Goal: Task Accomplishment & Management: Use online tool/utility

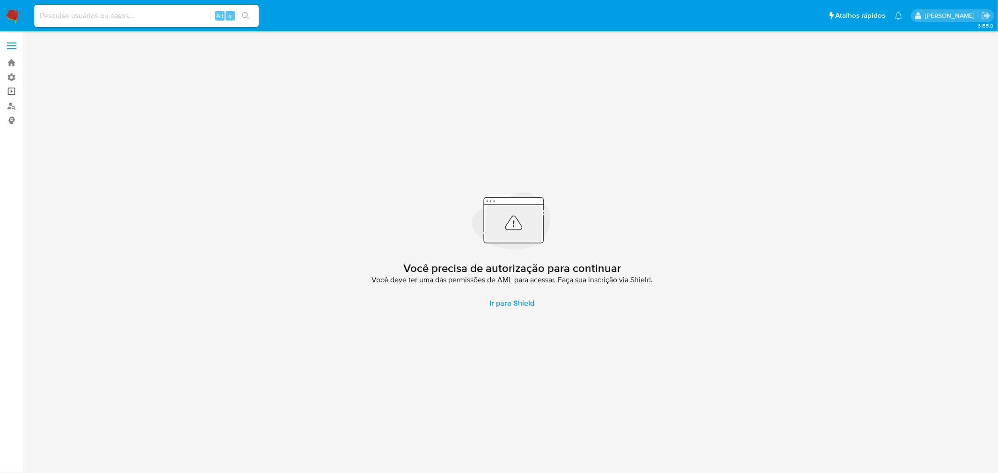
click at [11, 92] on link "Operações em massa" at bounding box center [55, 92] width 111 height 14
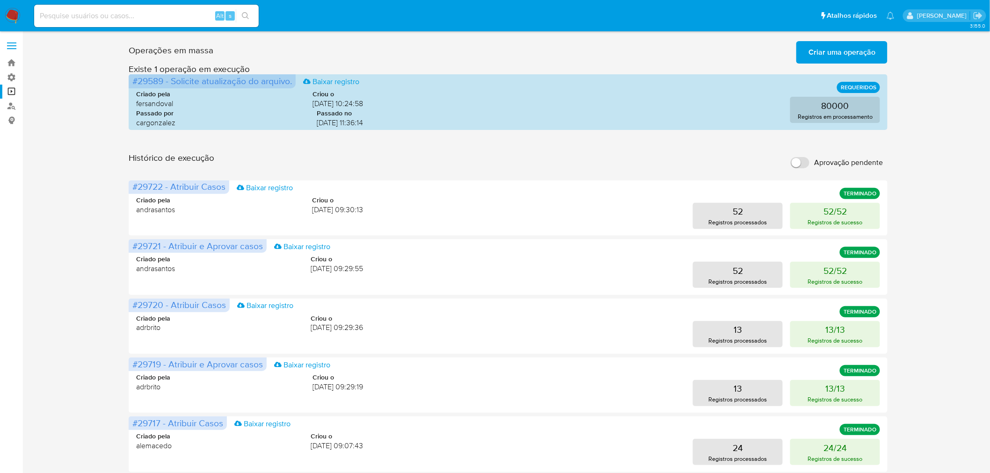
click at [872, 48] on span "Criar uma operação" at bounding box center [841, 52] width 67 height 21
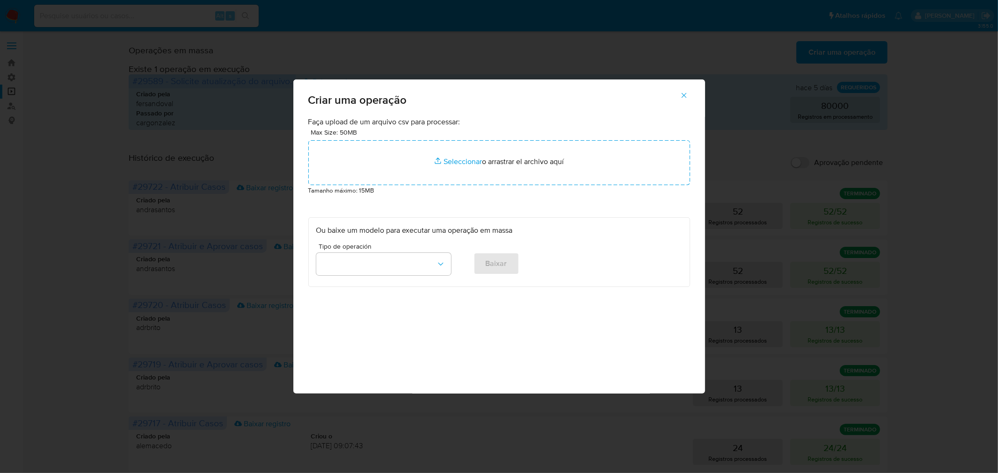
click at [919, 116] on div "Criar uma operação Faça upload de um arquivo csv para processar: Max Size: 50MB…" at bounding box center [499, 236] width 998 height 473
click at [684, 94] on icon "button" at bounding box center [684, 95] width 8 height 8
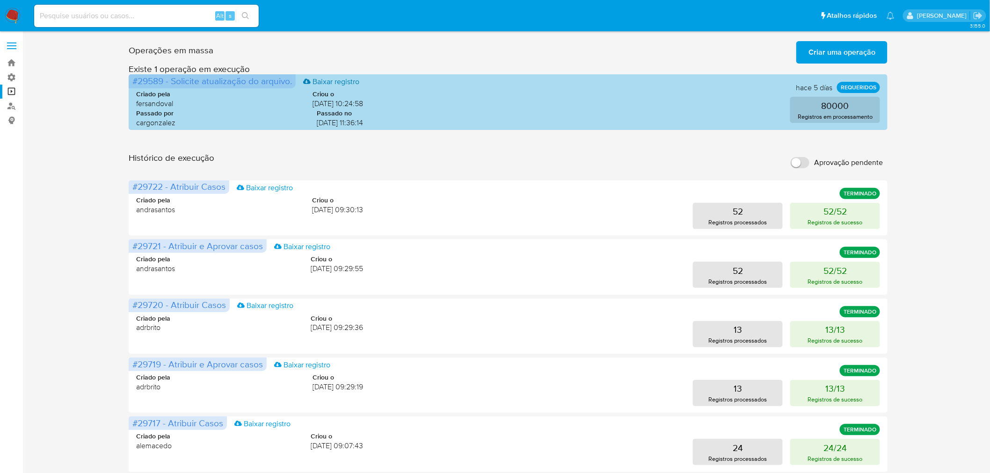
click at [328, 80] on link "Baixar registro" at bounding box center [331, 82] width 56 height 10
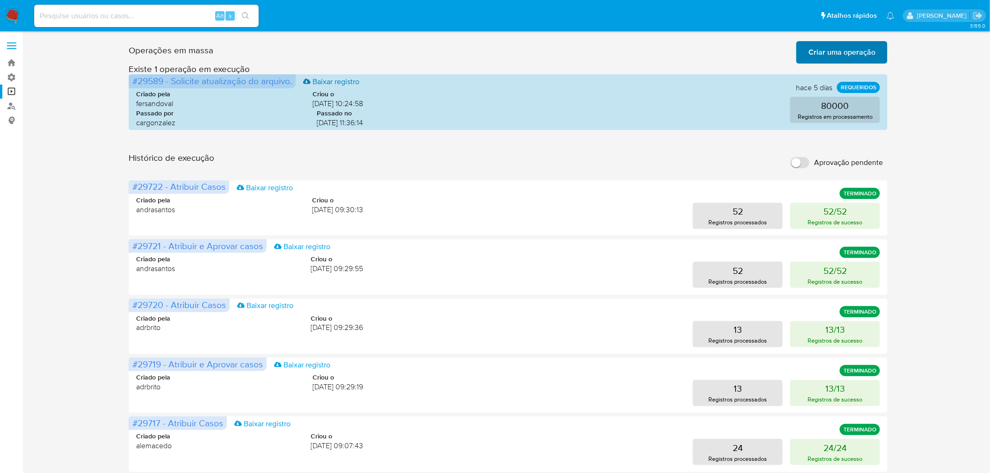
click at [856, 50] on span "Criar uma operação" at bounding box center [841, 52] width 67 height 21
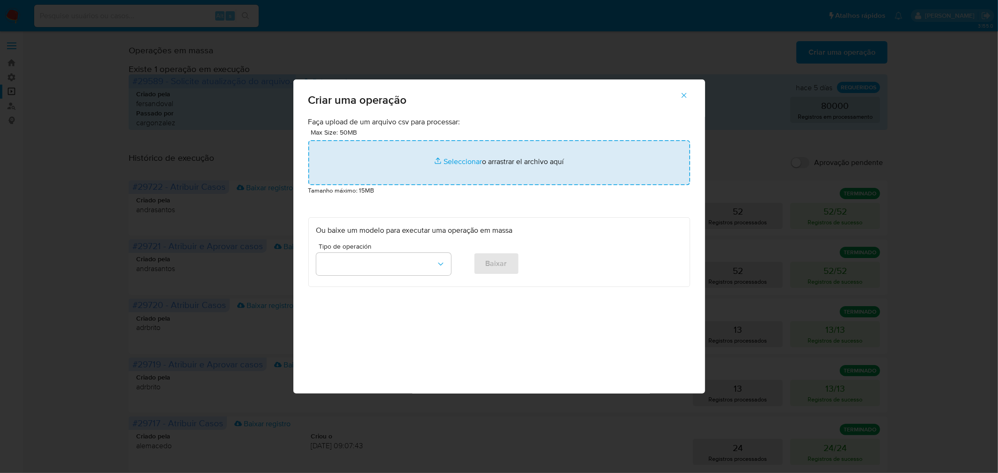
click at [478, 163] on input "file" at bounding box center [499, 162] width 382 height 45
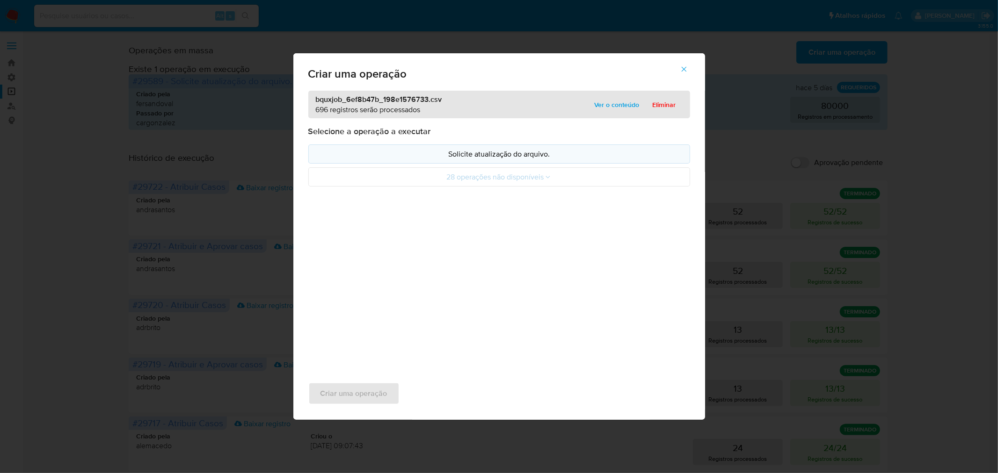
click at [531, 160] on button "Solicite atualização do arquivo." at bounding box center [499, 154] width 382 height 19
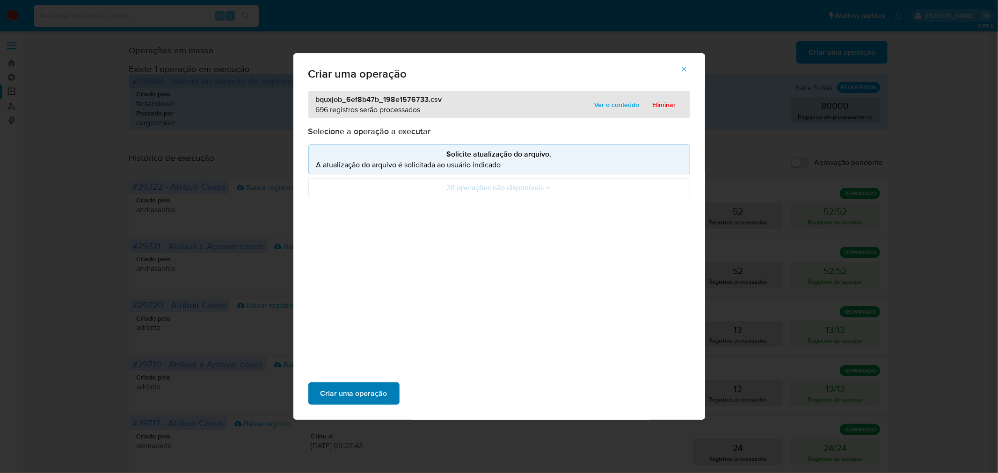
click at [349, 396] on span "Criar uma operação" at bounding box center [353, 394] width 67 height 21
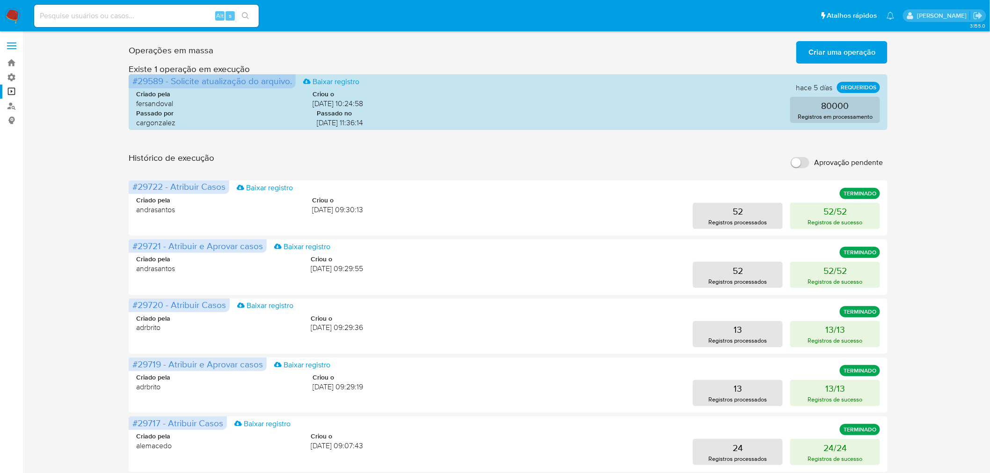
click at [814, 51] on span "Criar uma operação" at bounding box center [841, 52] width 67 height 21
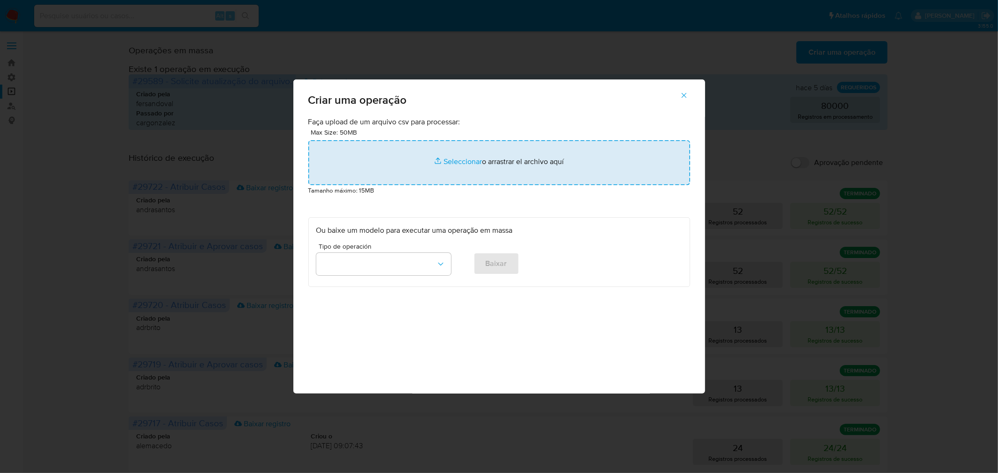
click at [518, 160] on input "file" at bounding box center [499, 162] width 382 height 45
type input "C:\fakepath\bquxjob_1187d00f_198e15a0213.csv"
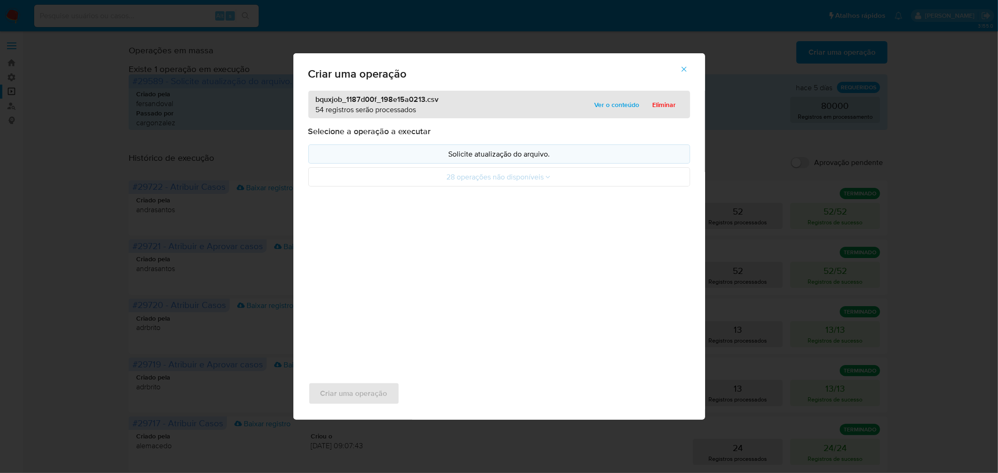
click at [504, 152] on p "Solicite atualização do arquivo." at bounding box center [499, 154] width 366 height 11
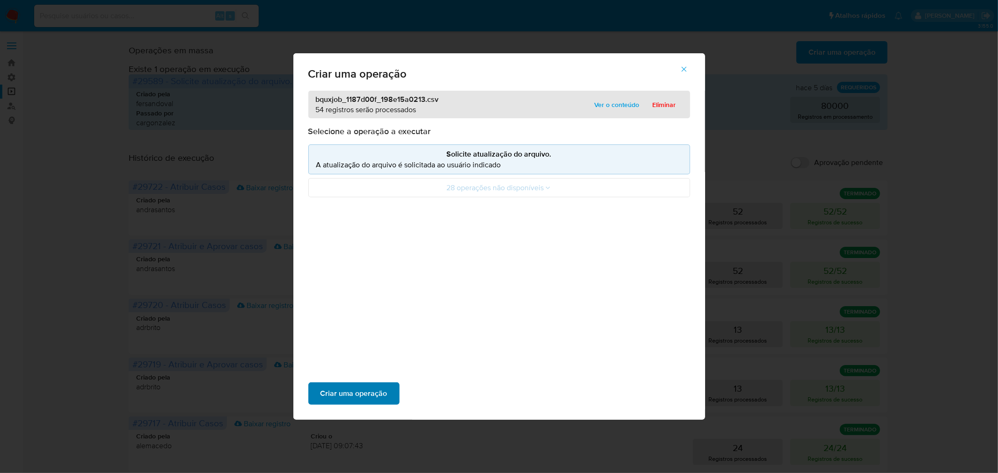
click at [366, 393] on span "Criar uma operação" at bounding box center [353, 394] width 67 height 21
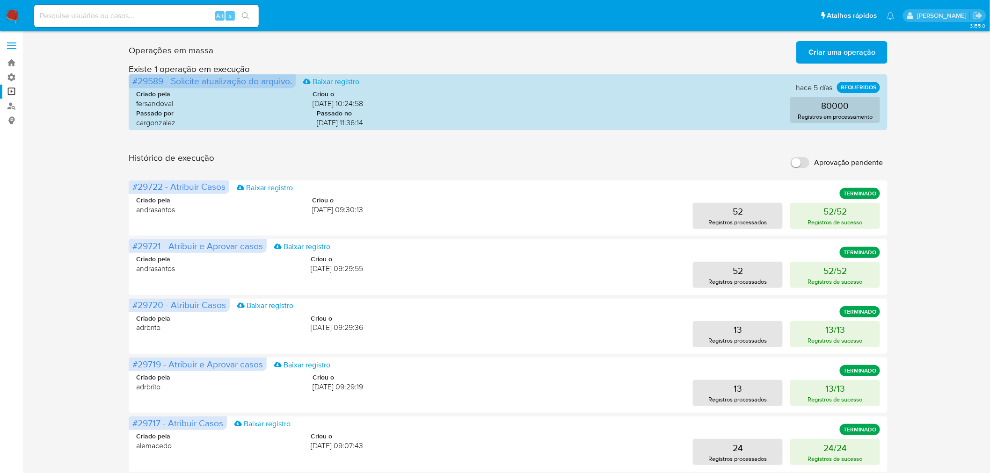
click at [826, 49] on span "Criar uma operação" at bounding box center [841, 52] width 67 height 21
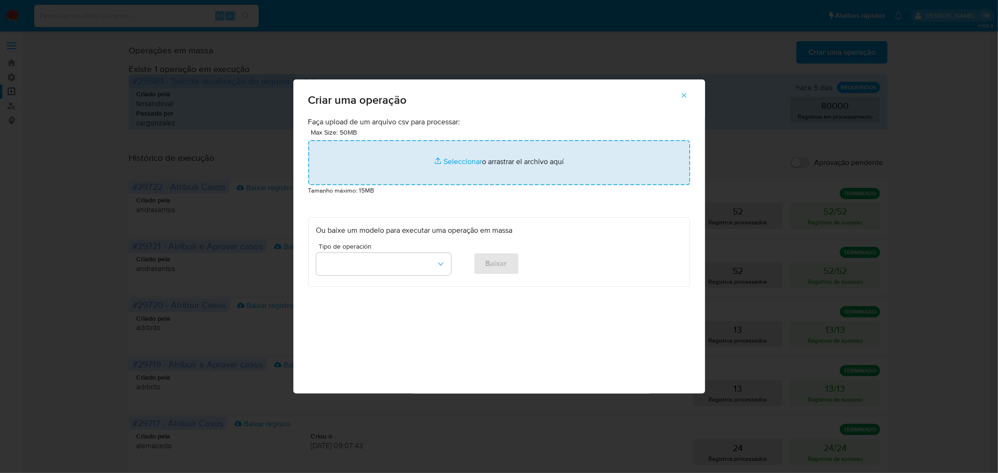
click at [497, 167] on input "file" at bounding box center [499, 162] width 382 height 45
type input "C:\fakepath\bquxjob_1f318b25_198e15f91e0.csv"
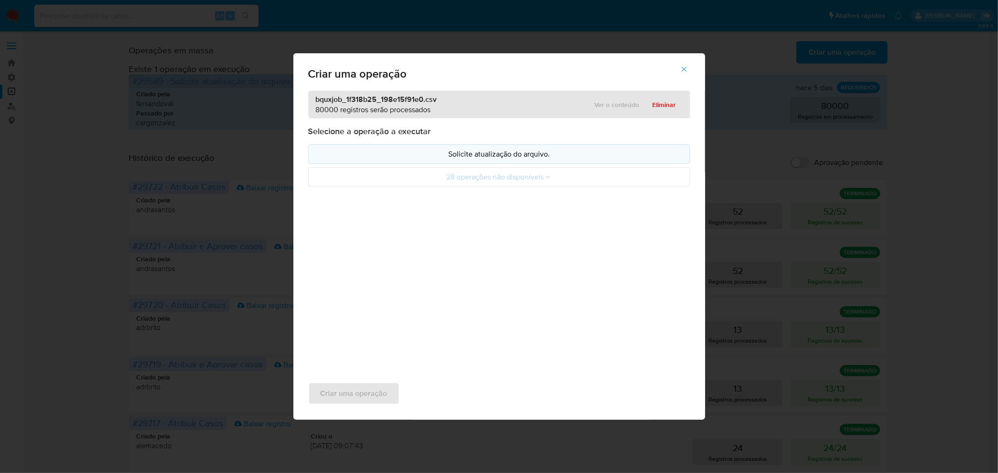
click at [492, 157] on p "Solicite atualização do arquivo." at bounding box center [499, 154] width 366 height 11
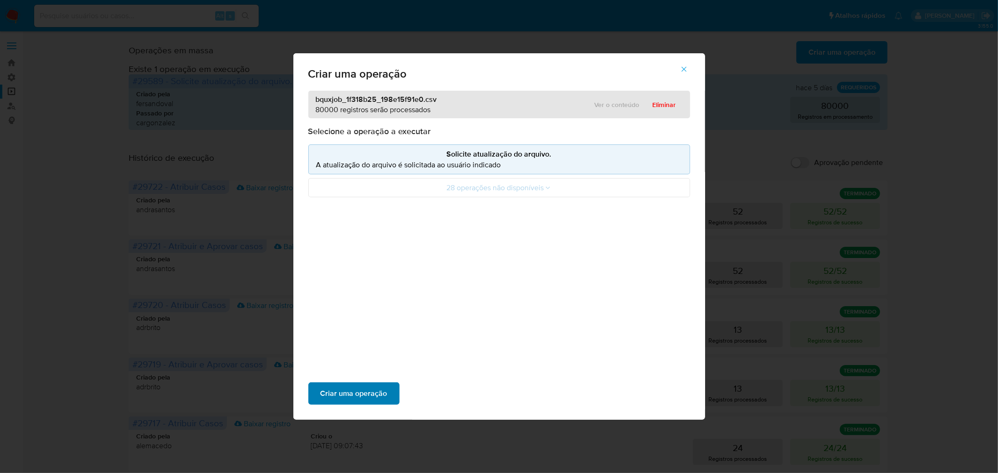
click at [356, 399] on span "Criar uma operação" at bounding box center [353, 394] width 67 height 21
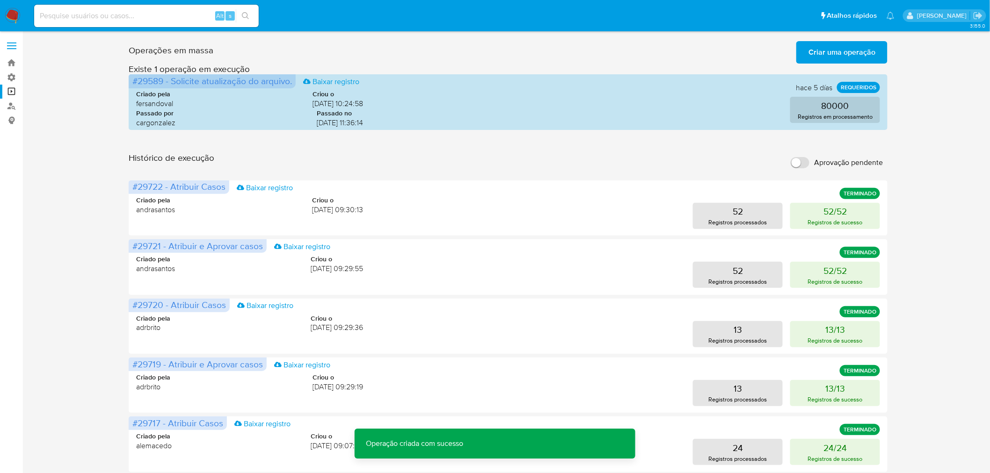
click at [805, 157] on input "Aprovação pendente" at bounding box center [799, 162] width 19 height 11
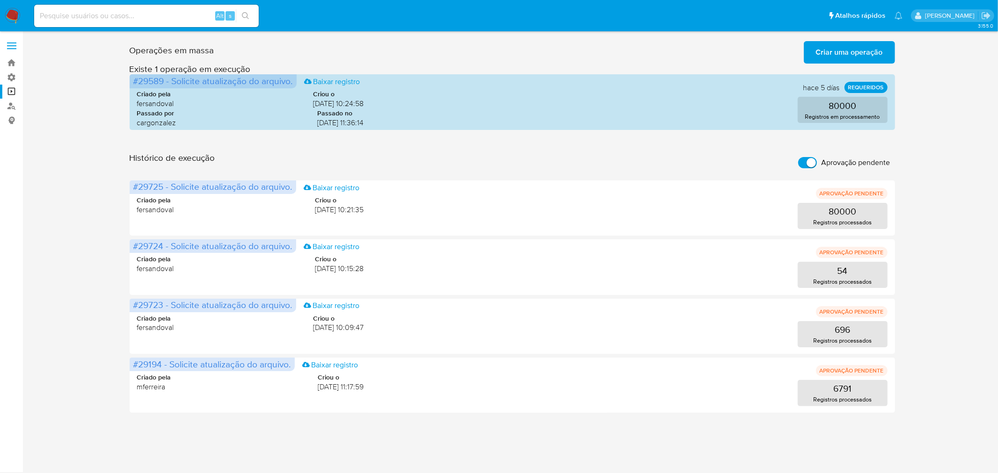
click at [847, 52] on span "Criar uma operação" at bounding box center [849, 52] width 67 height 21
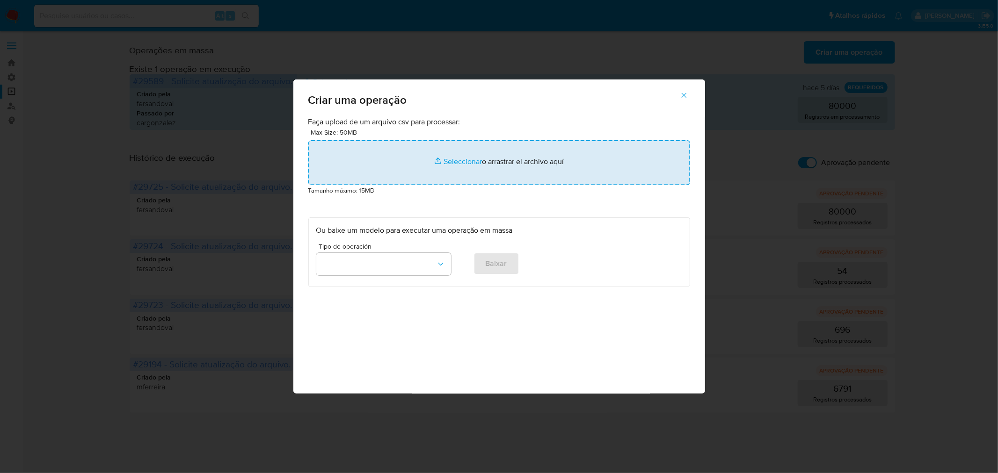
click at [490, 164] on input "file" at bounding box center [499, 162] width 382 height 45
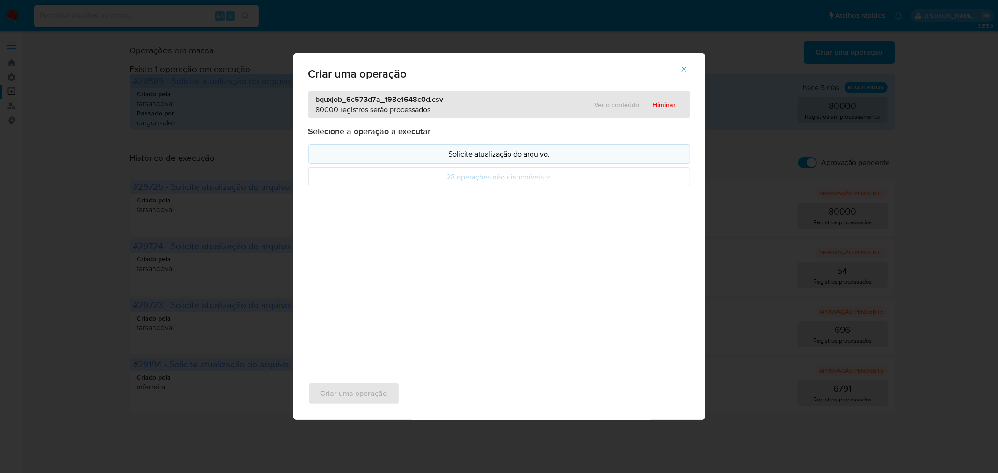
click at [520, 147] on button "Solicite atualização do arquivo." at bounding box center [499, 154] width 382 height 19
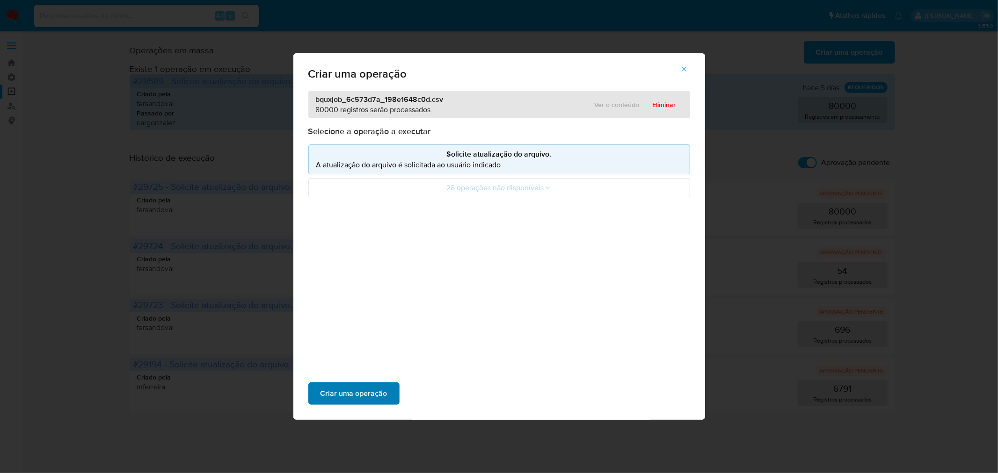
click at [363, 398] on span "Criar uma operação" at bounding box center [353, 394] width 67 height 21
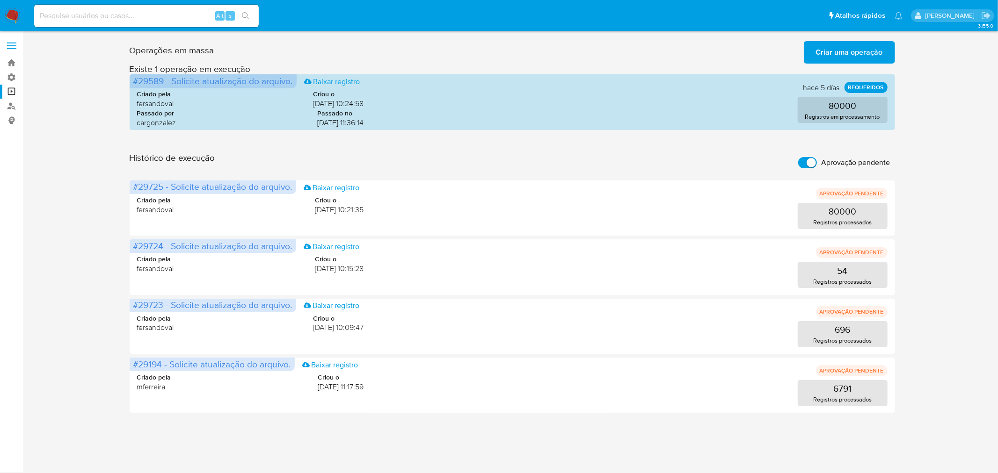
click at [805, 162] on input "Aprovação pendente" at bounding box center [807, 162] width 19 height 11
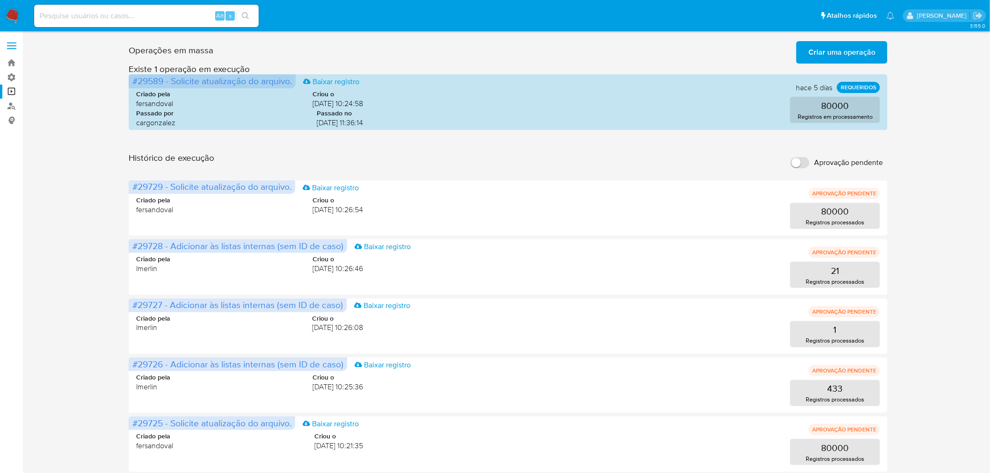
click at [802, 161] on input "Aprovação pendente" at bounding box center [799, 162] width 19 height 11
checkbox input "true"
